Goal: Navigation & Orientation: Understand site structure

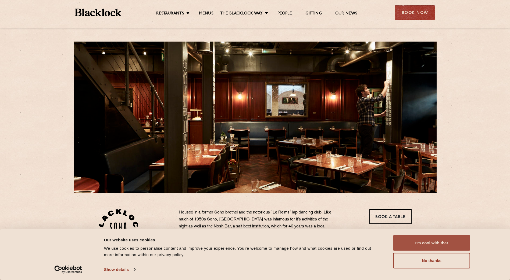
click at [416, 245] on button "I'm cool with that" at bounding box center [431, 244] width 77 height 16
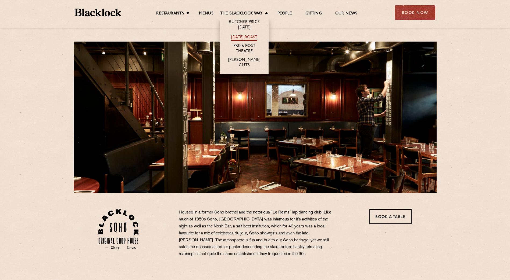
click at [247, 35] on link "[DATE] Roast" at bounding box center [244, 38] width 26 height 6
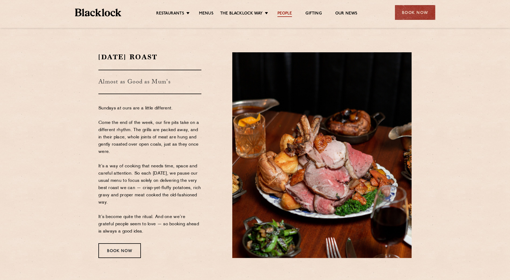
click at [290, 12] on link "People" at bounding box center [284, 14] width 15 height 6
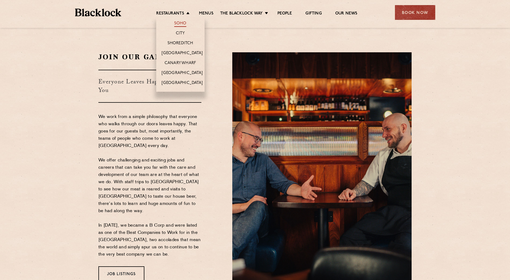
click at [183, 22] on link "Soho" at bounding box center [180, 24] width 12 height 6
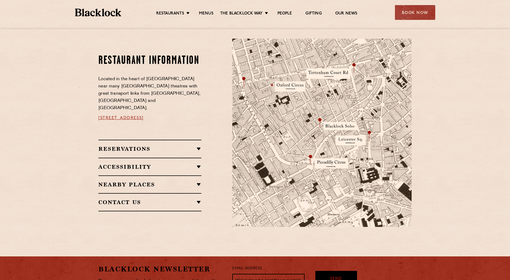
scroll to position [280, 0]
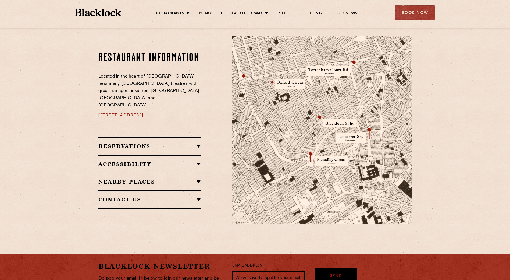
click at [134, 143] on h2 "Reservations" at bounding box center [149, 146] width 103 height 6
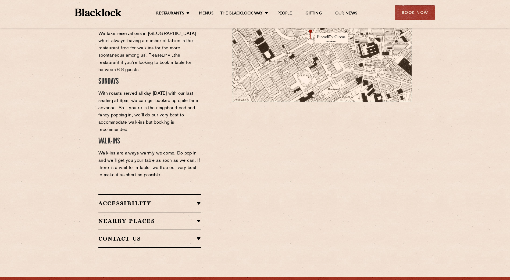
scroll to position [419, 0]
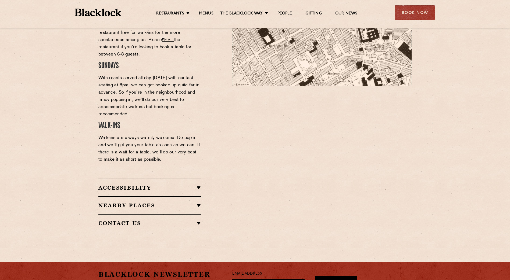
click at [198, 185] on h2 "Accessibility" at bounding box center [149, 188] width 103 height 6
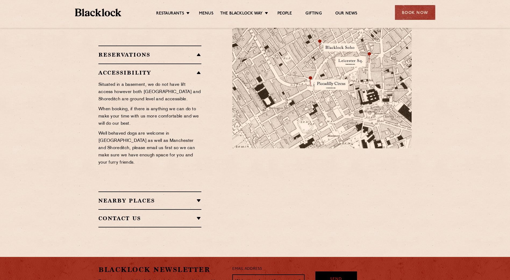
scroll to position [332, 0]
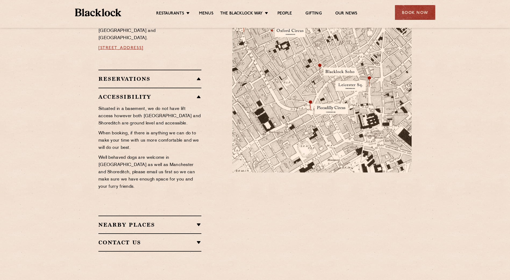
click at [151, 222] on h2 "Nearby Places" at bounding box center [149, 225] width 103 height 6
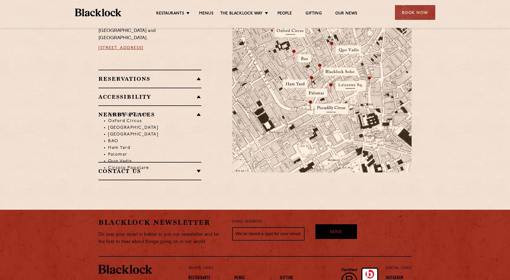
click at [130, 168] on h2 "Contact Us" at bounding box center [149, 171] width 103 height 6
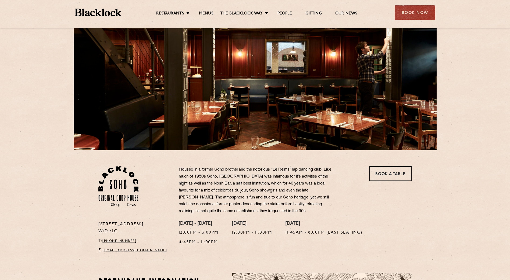
scroll to position [0, 0]
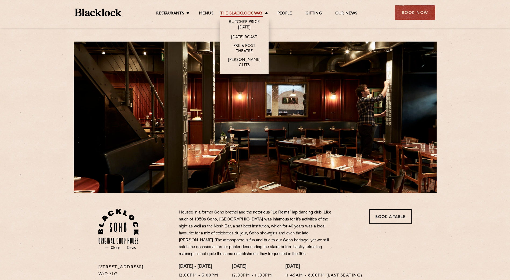
click at [256, 11] on link "The Blacklock Way" at bounding box center [241, 14] width 42 height 6
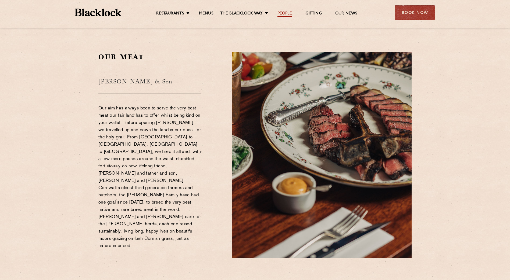
click at [286, 13] on link "People" at bounding box center [284, 14] width 15 height 6
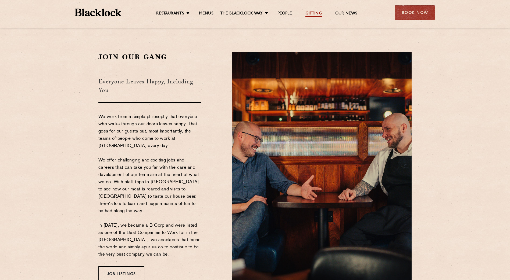
click at [316, 13] on link "Gifting" at bounding box center [313, 14] width 16 height 6
click at [341, 12] on link "Our News" at bounding box center [346, 14] width 22 height 6
